Goal: Transaction & Acquisition: Purchase product/service

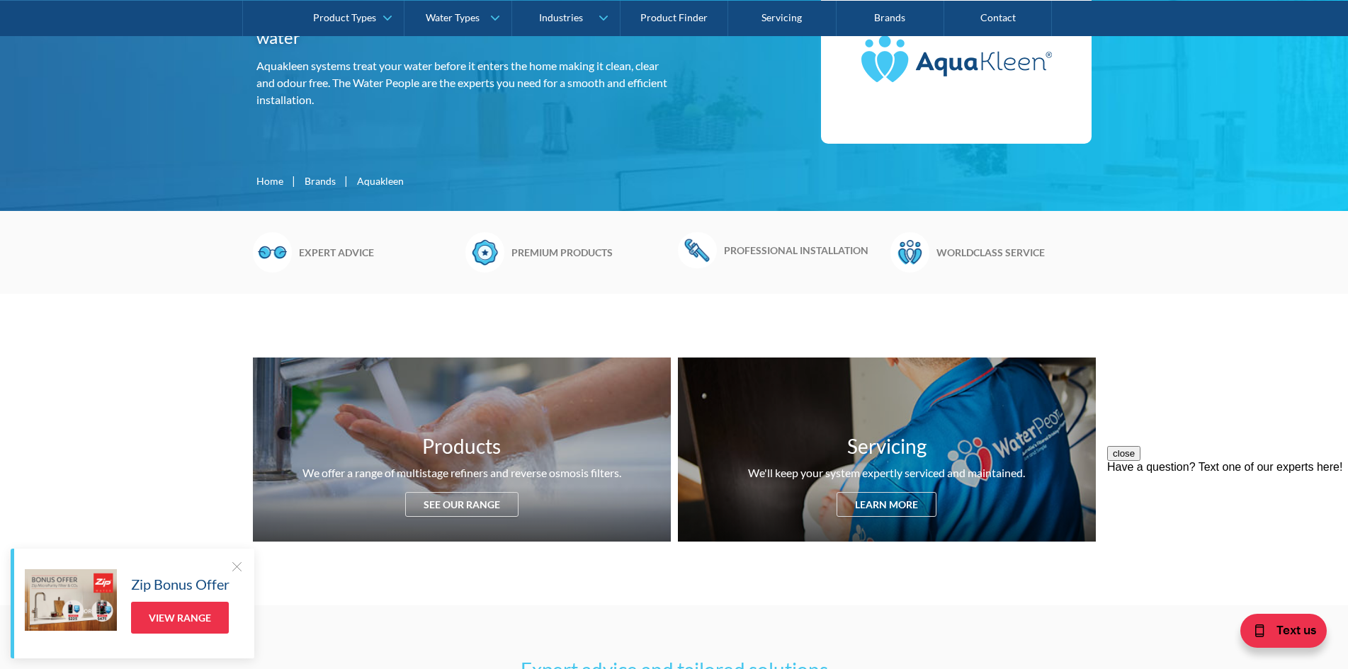
scroll to position [496, 0]
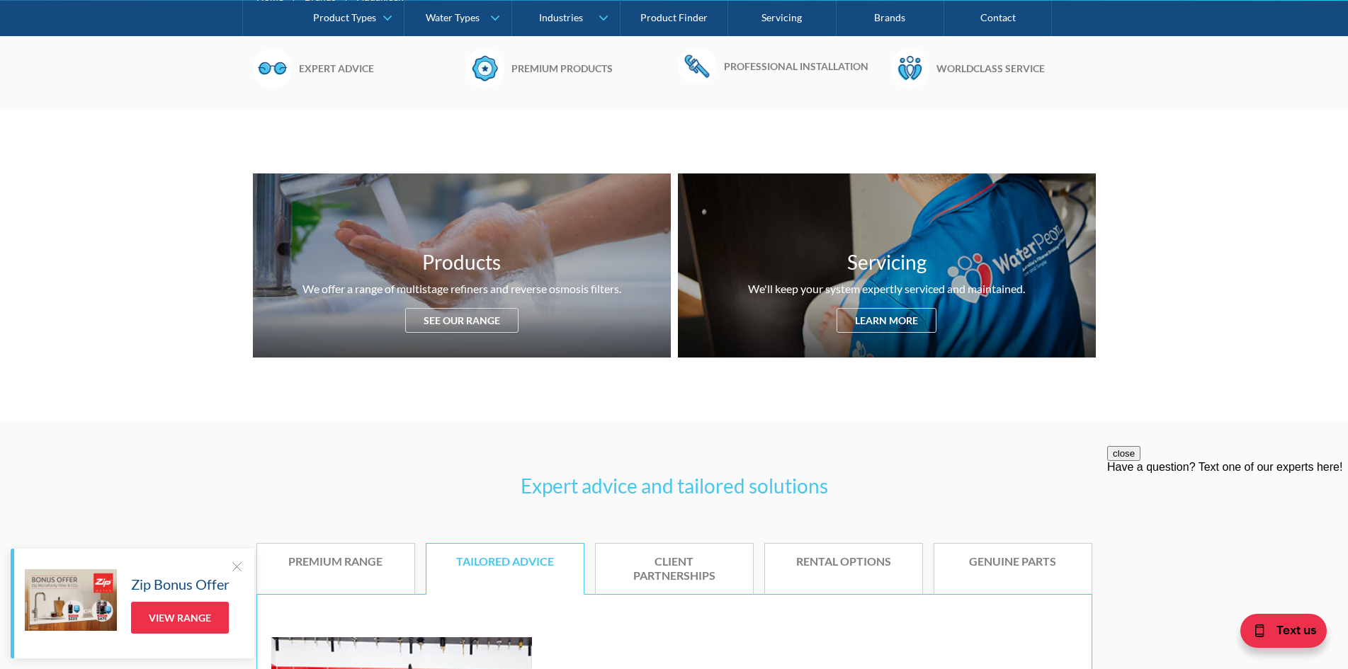
click at [240, 566] on div at bounding box center [236, 566] width 14 height 14
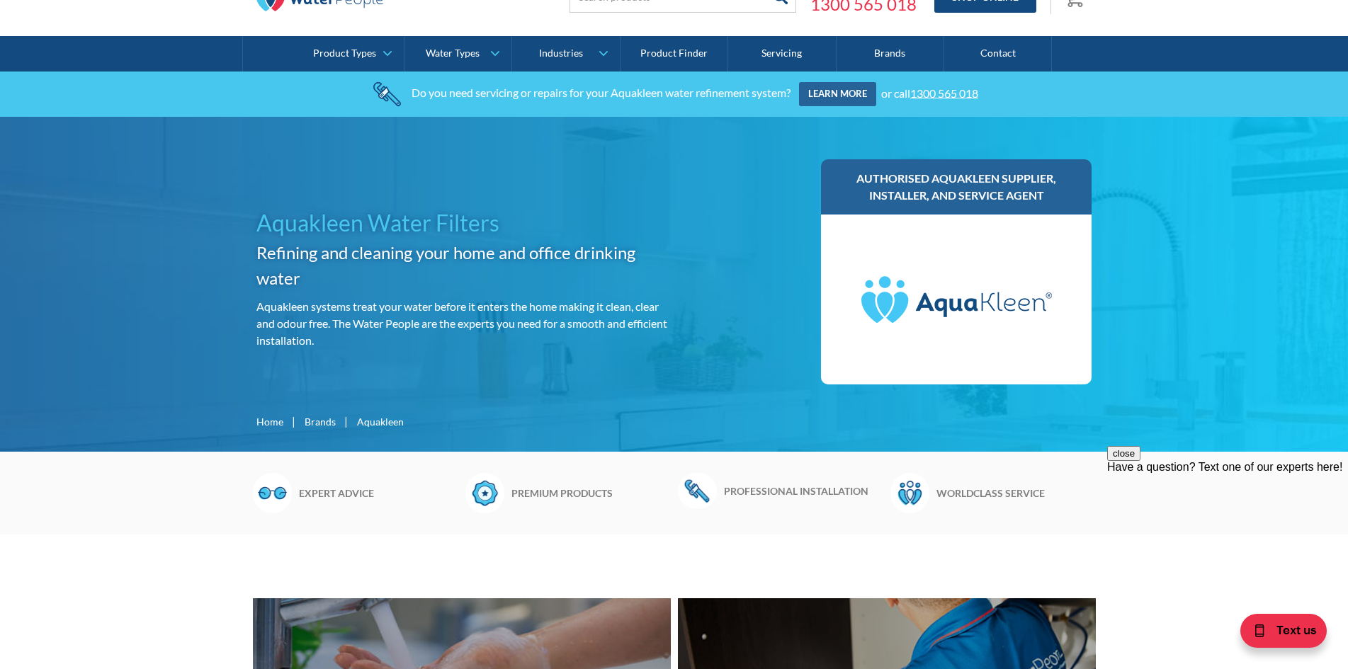
scroll to position [0, 0]
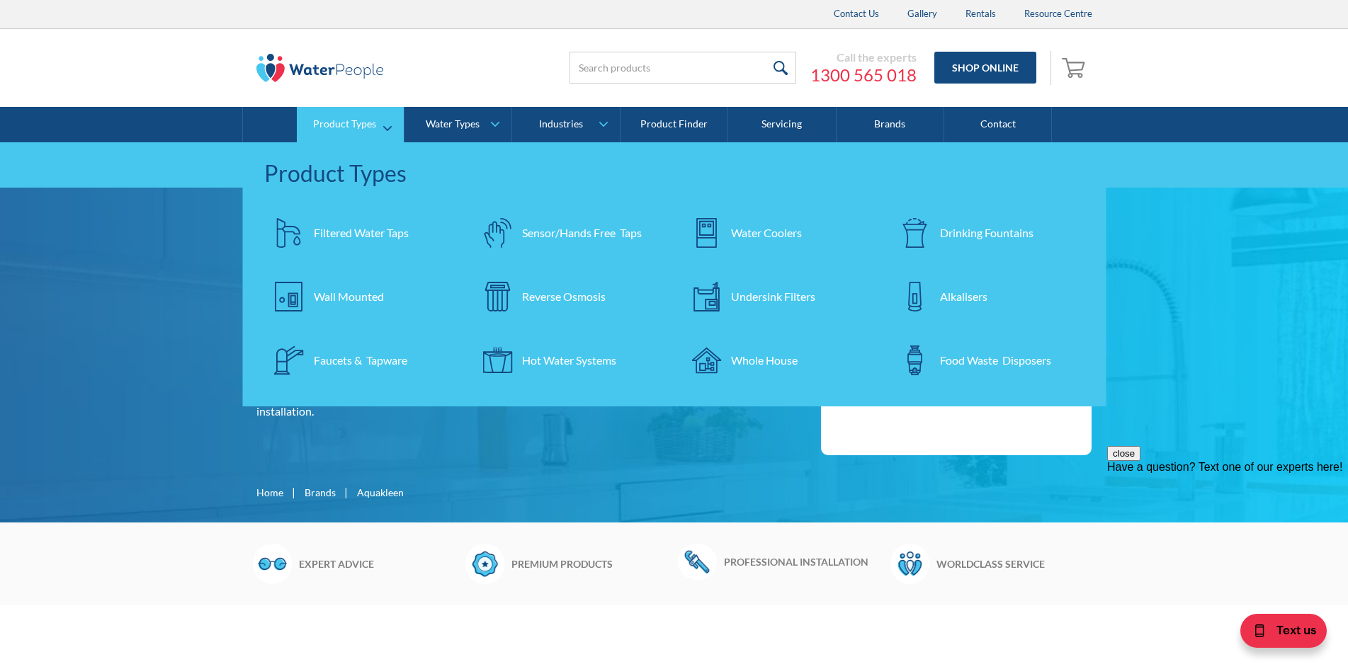
click at [336, 239] on div "Filtered Water Taps" at bounding box center [361, 232] width 95 height 17
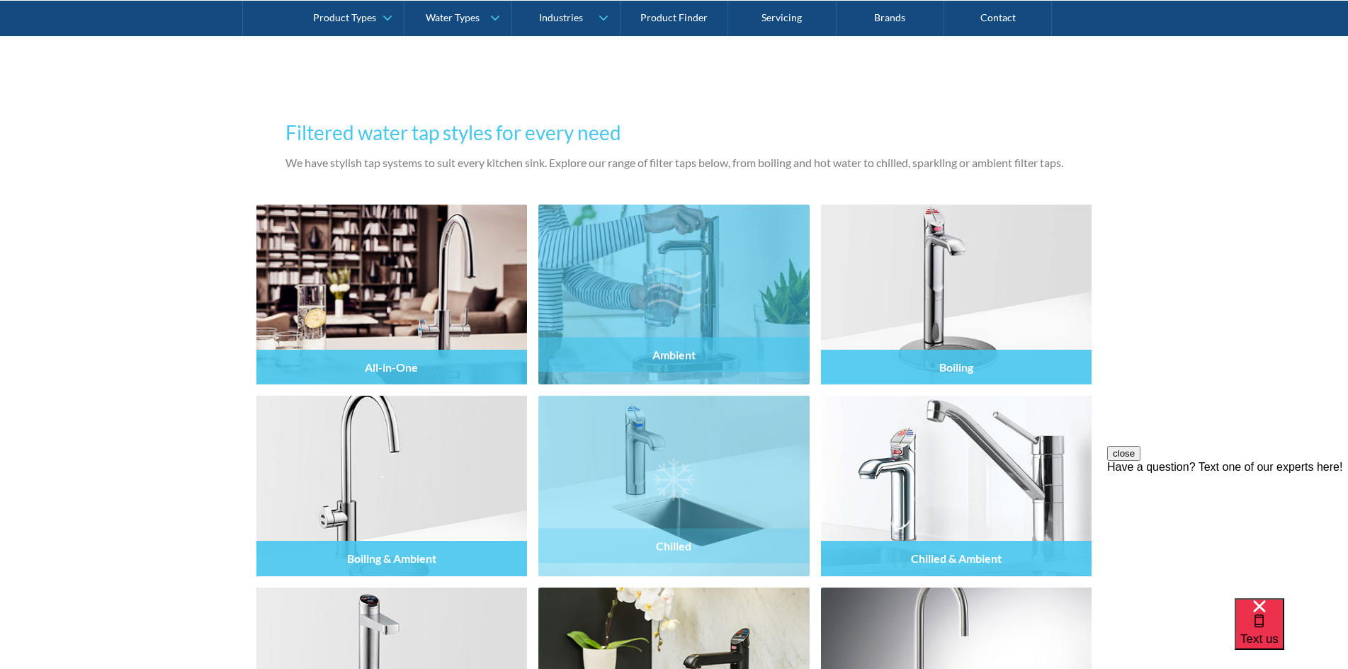
scroll to position [1133, 0]
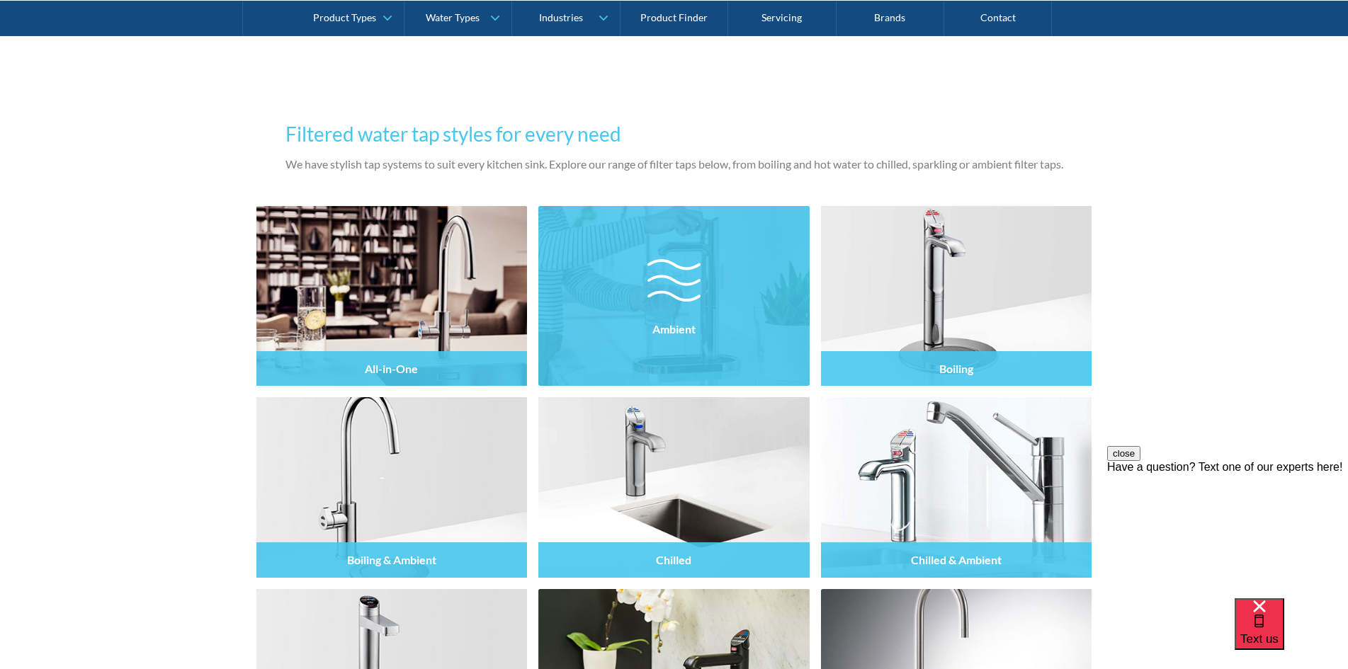
click at [695, 240] on img at bounding box center [673, 296] width 271 height 180
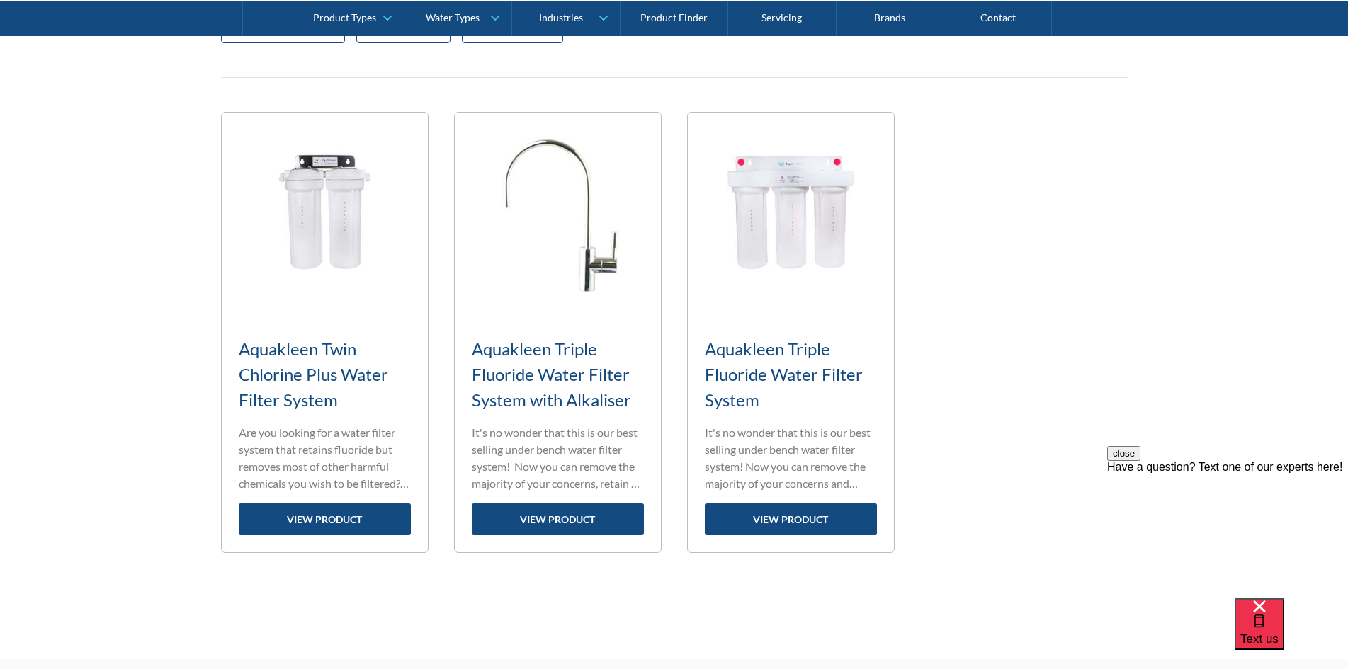
scroll to position [566, 0]
